Goal: Task Accomplishment & Management: Use online tool/utility

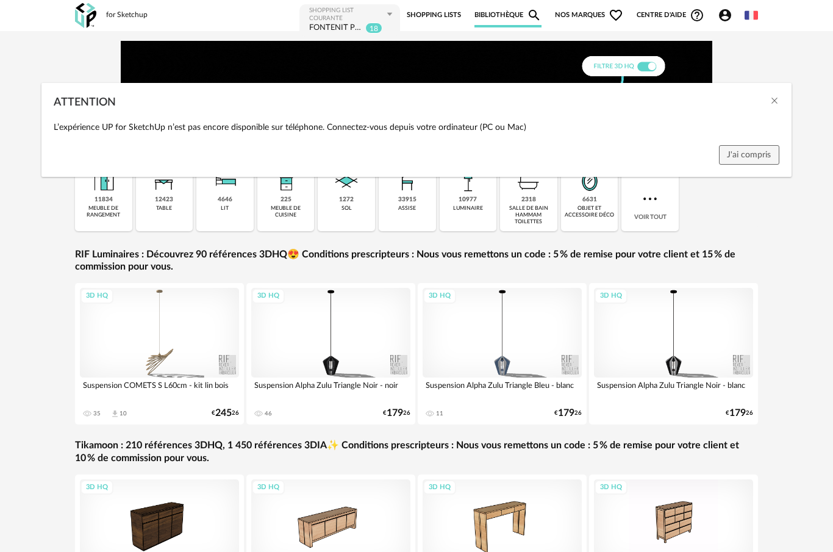
click at [440, 21] on div "ATTENTION L’expérience UP for SketchUp n’est pas encore disponible sur téléphon…" at bounding box center [416, 276] width 833 height 552
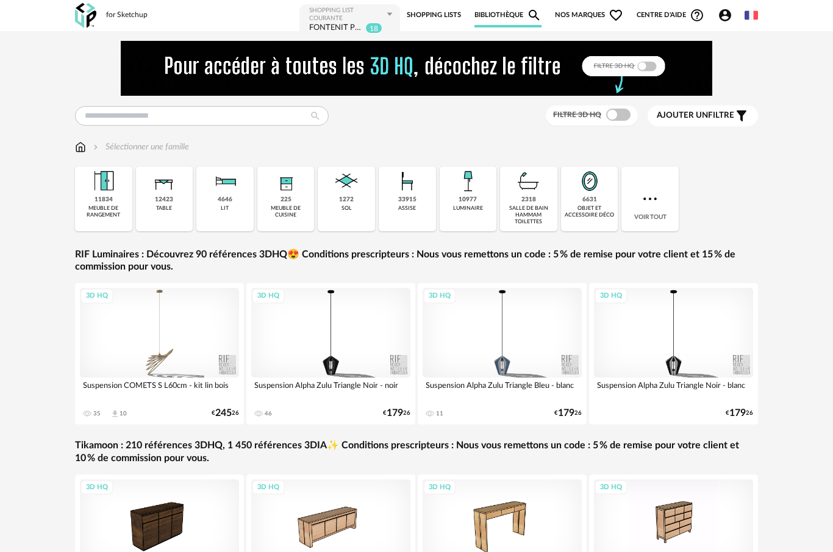
click at [441, 10] on link "Shopping Lists" at bounding box center [434, 15] width 54 height 24
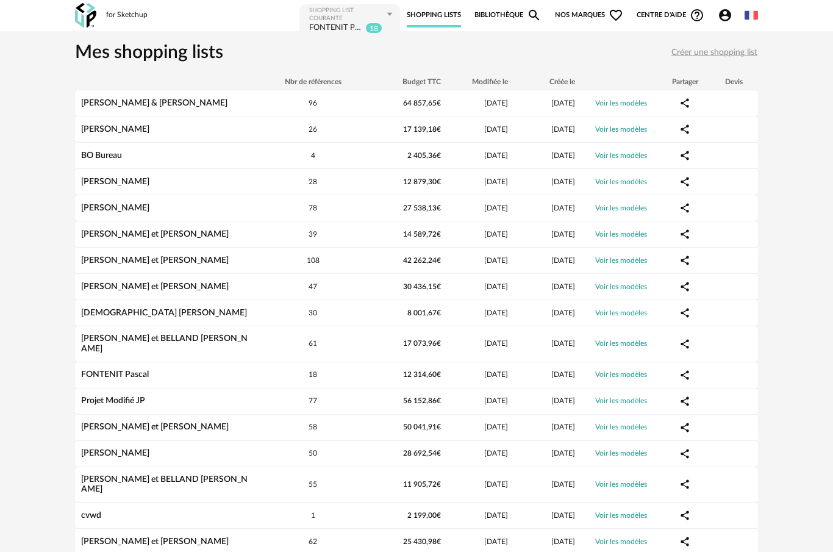
click at [234, 99] on div "[PERSON_NAME] & [PERSON_NAME]" at bounding box center [166, 103] width 183 height 10
click at [437, 13] on link "Shopping Lists" at bounding box center [434, 15] width 54 height 24
click at [211, 104] on link "[PERSON_NAME] & [PERSON_NAME]" at bounding box center [154, 103] width 146 height 9
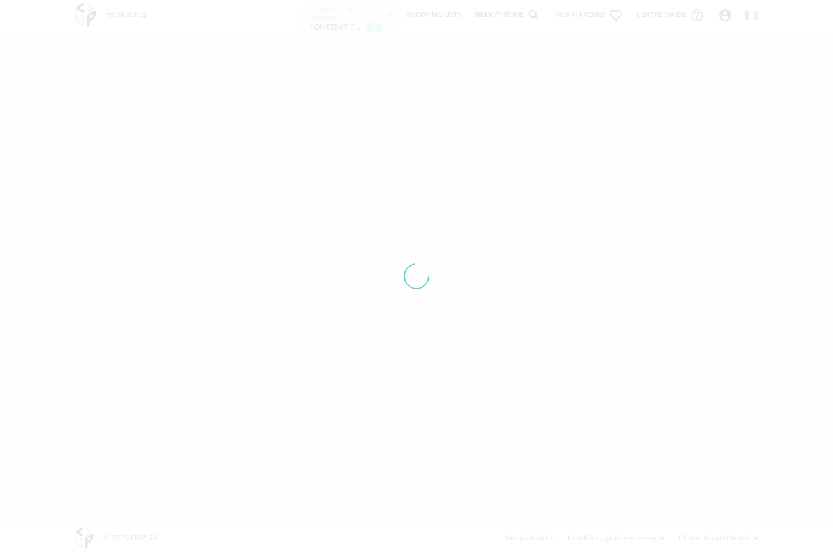
click at [221, 109] on div at bounding box center [416, 276] width 833 height 552
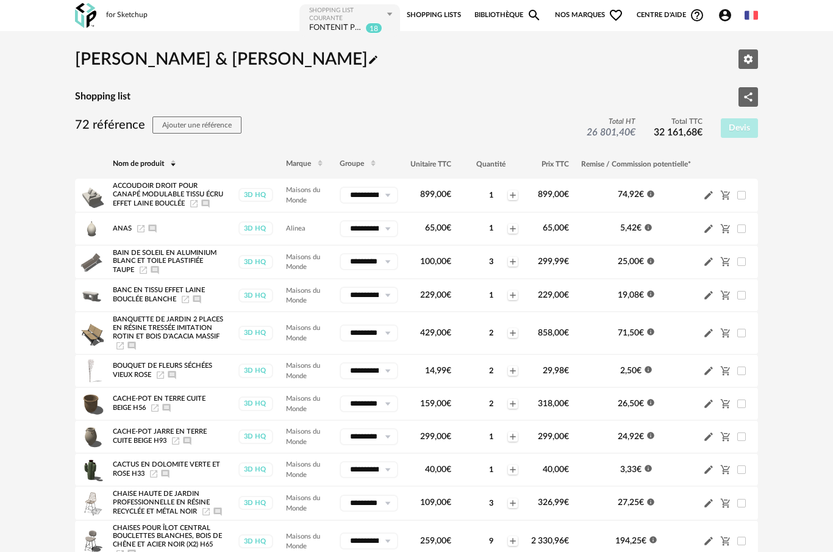
click at [370, 161] on icon at bounding box center [373, 164] width 7 height 7
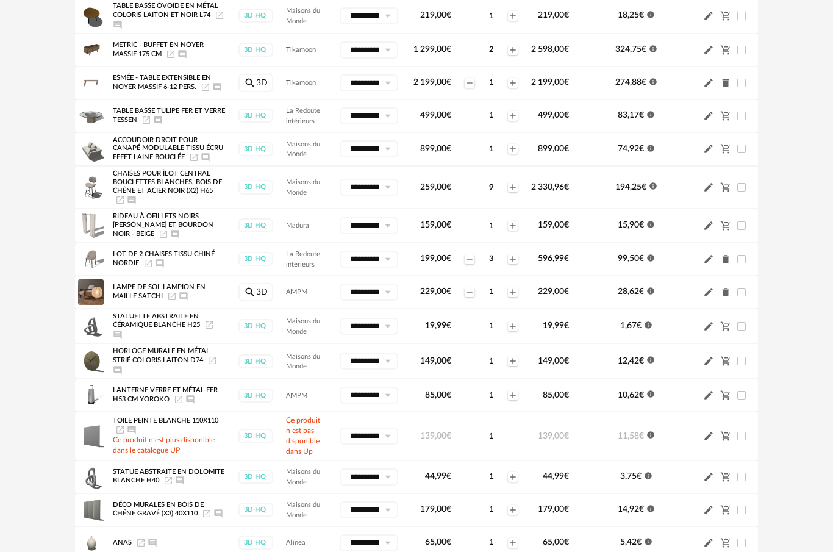
scroll to position [1846, 0]
click at [151, 268] on icon "Launch icon" at bounding box center [148, 264] width 10 height 10
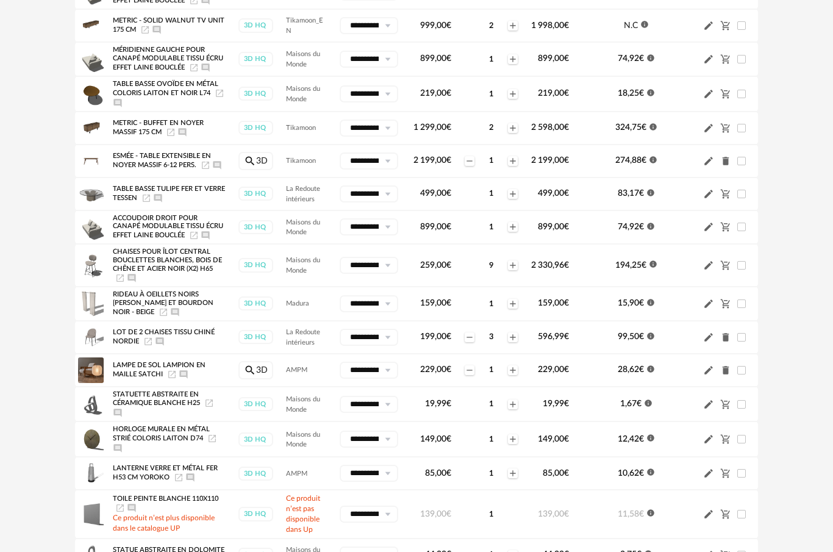
scroll to position [1768, 0]
click at [151, 203] on icon "Launch icon" at bounding box center [147, 198] width 10 height 10
